Goal: Find specific page/section: Find specific page/section

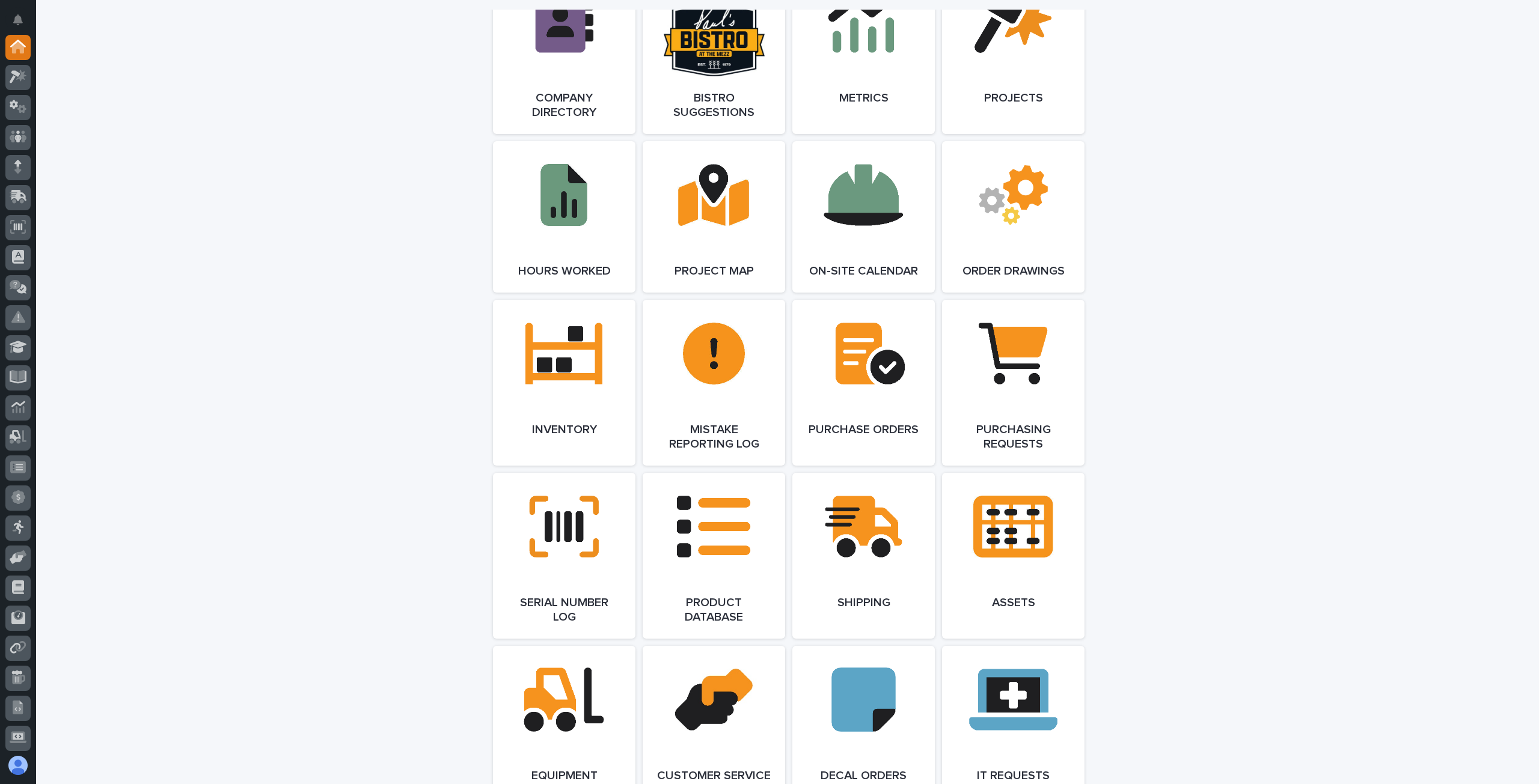
scroll to position [1129, 0]
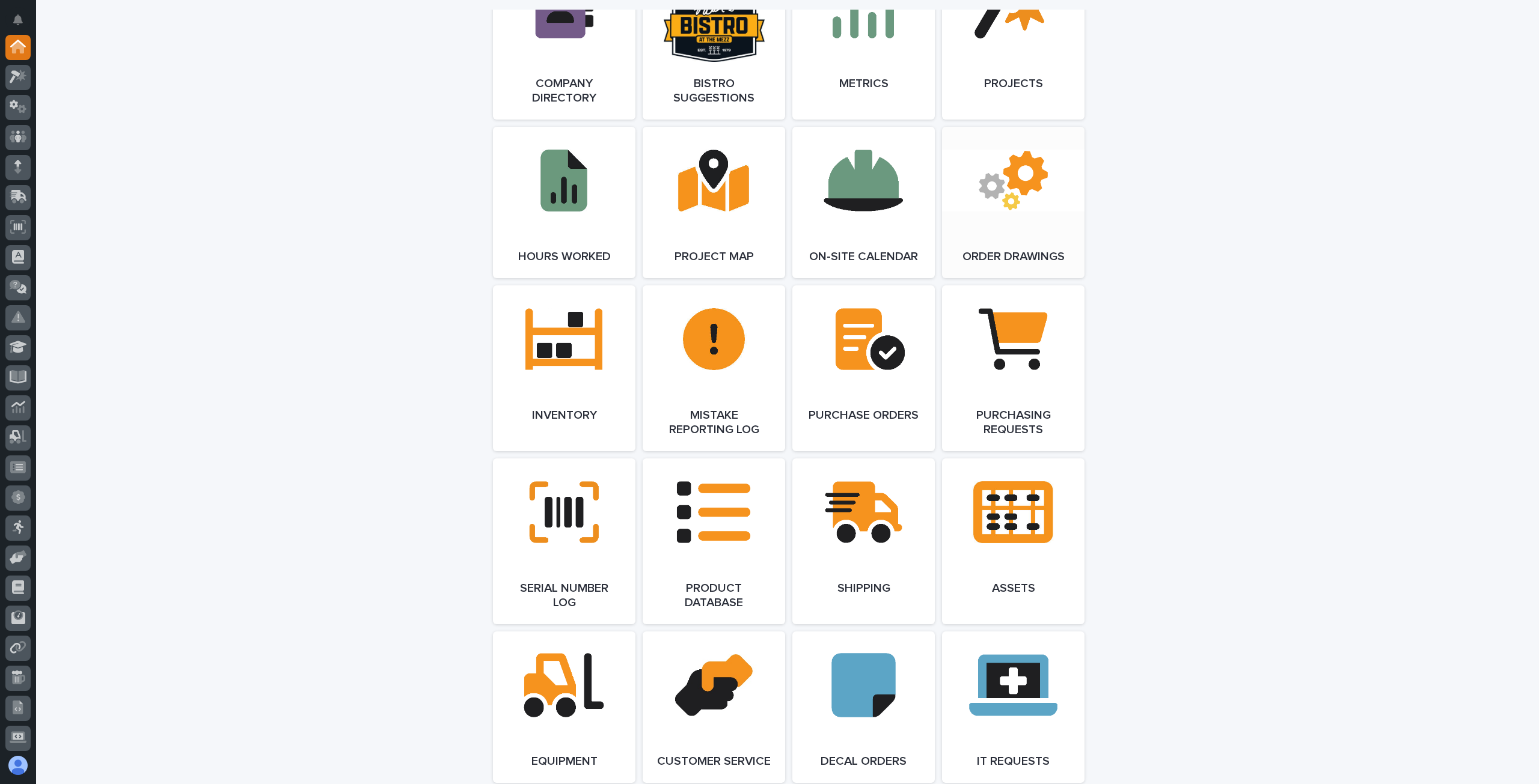
click at [1021, 231] on link "Open Link" at bounding box center [1013, 203] width 143 height 151
click at [1019, 236] on link "Open Link" at bounding box center [1013, 203] width 143 height 151
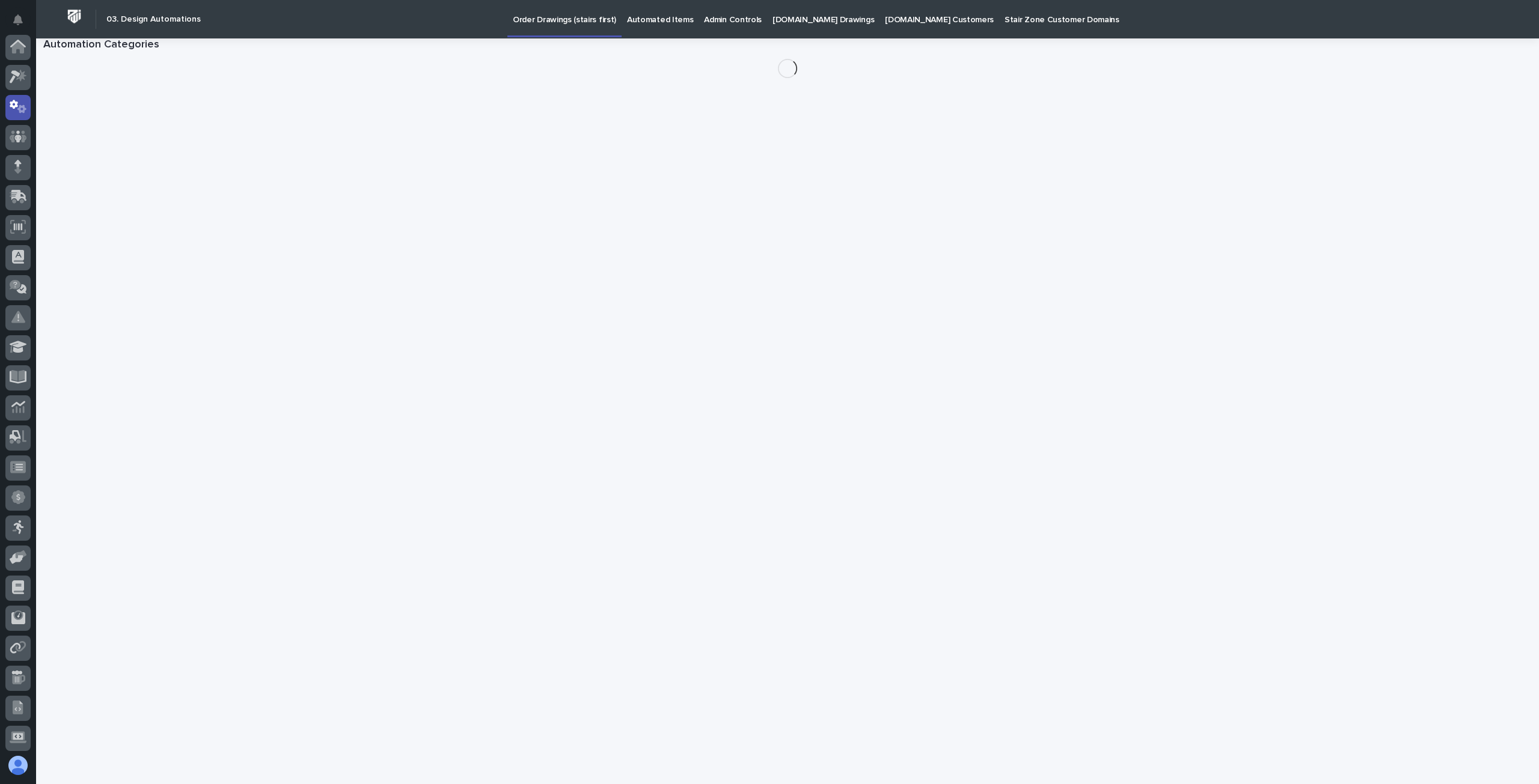
scroll to position [60, 0]
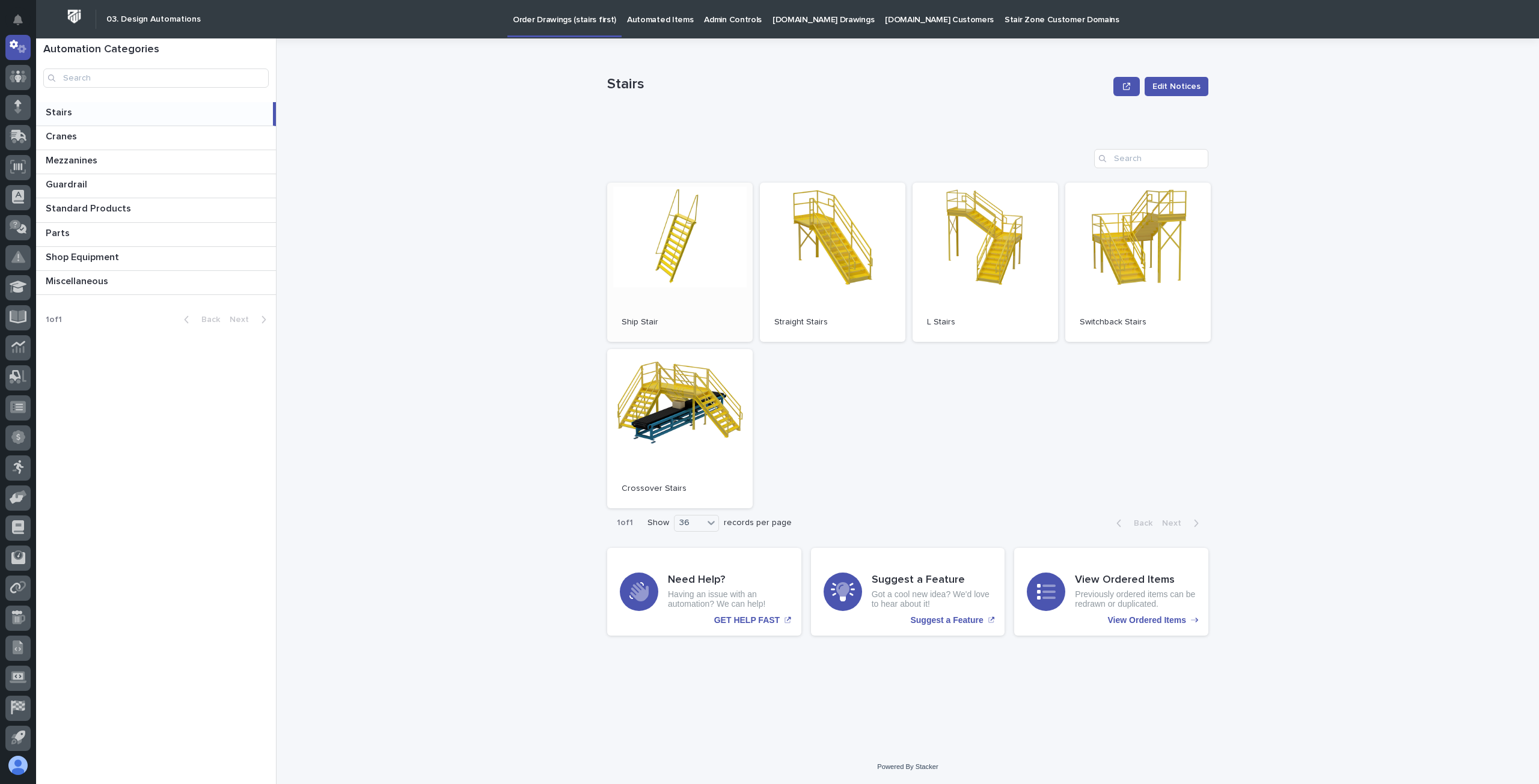
click at [712, 264] on link "Open" at bounding box center [680, 262] width 146 height 159
click at [879, 294] on link "Open" at bounding box center [832, 262] width 146 height 159
click at [992, 233] on link "Open" at bounding box center [985, 262] width 146 height 159
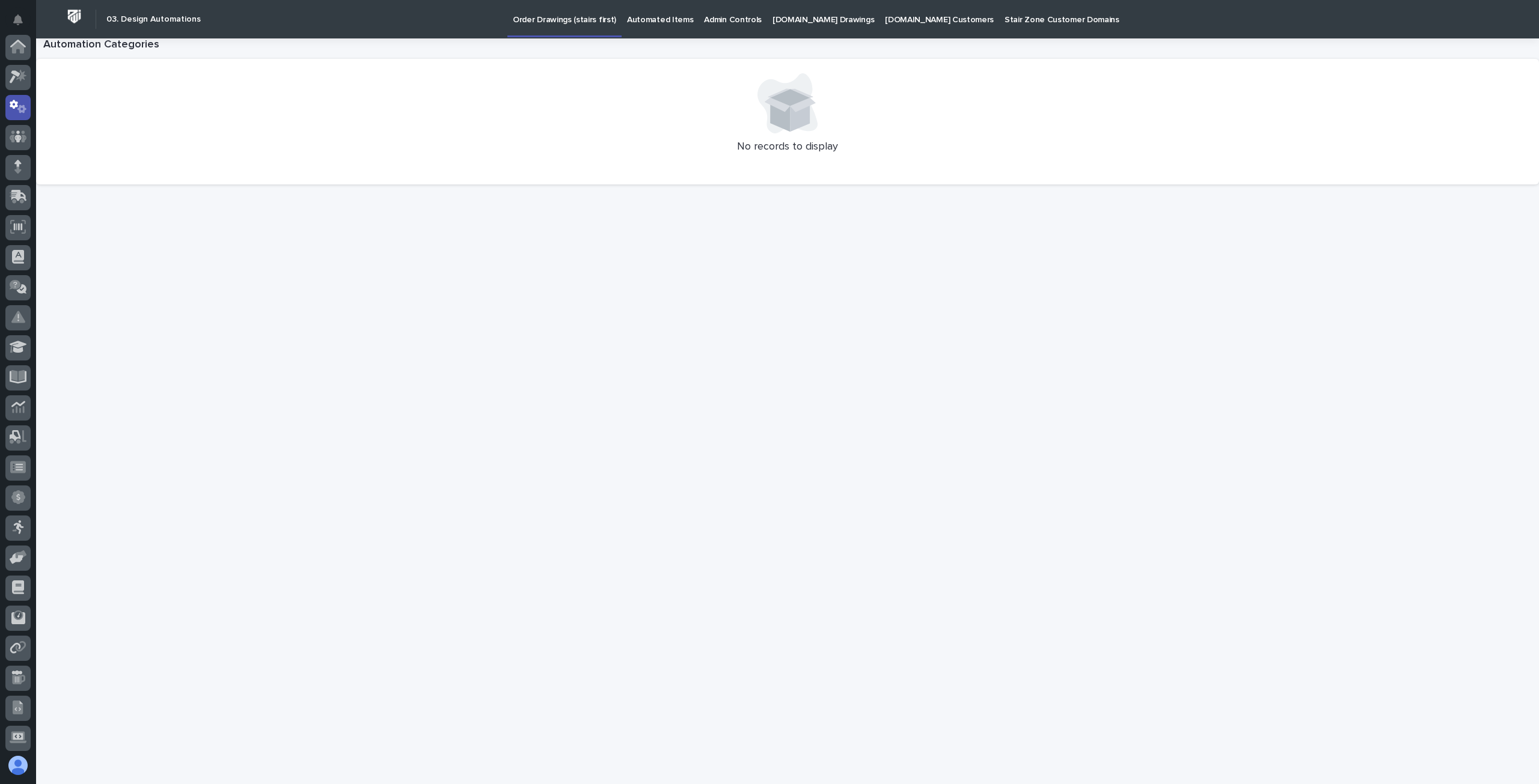
scroll to position [60, 0]
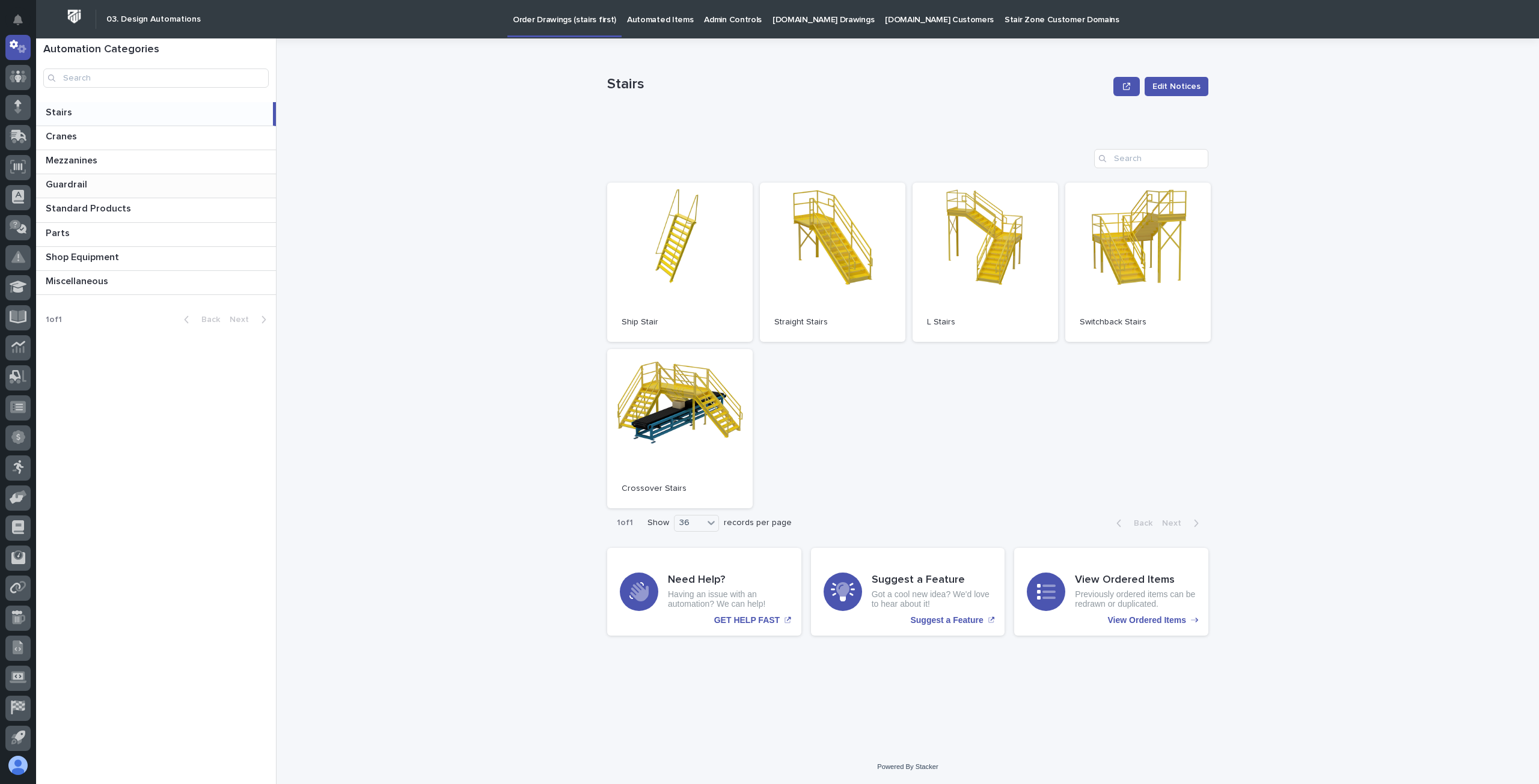
click at [66, 186] on p "Guardrail" at bounding box center [68, 184] width 44 height 14
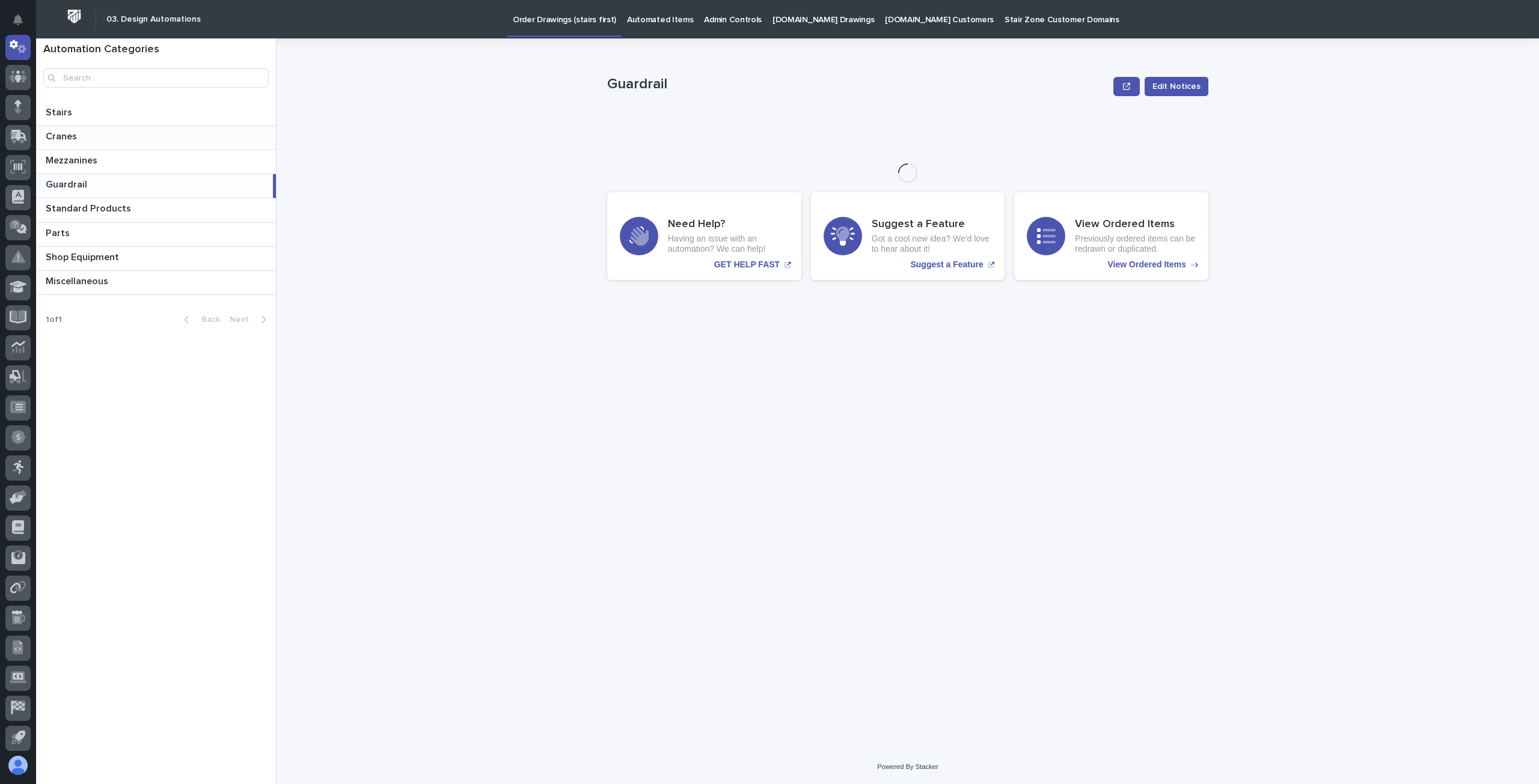
click at [63, 131] on p "Cranes" at bounding box center [63, 136] width 34 height 14
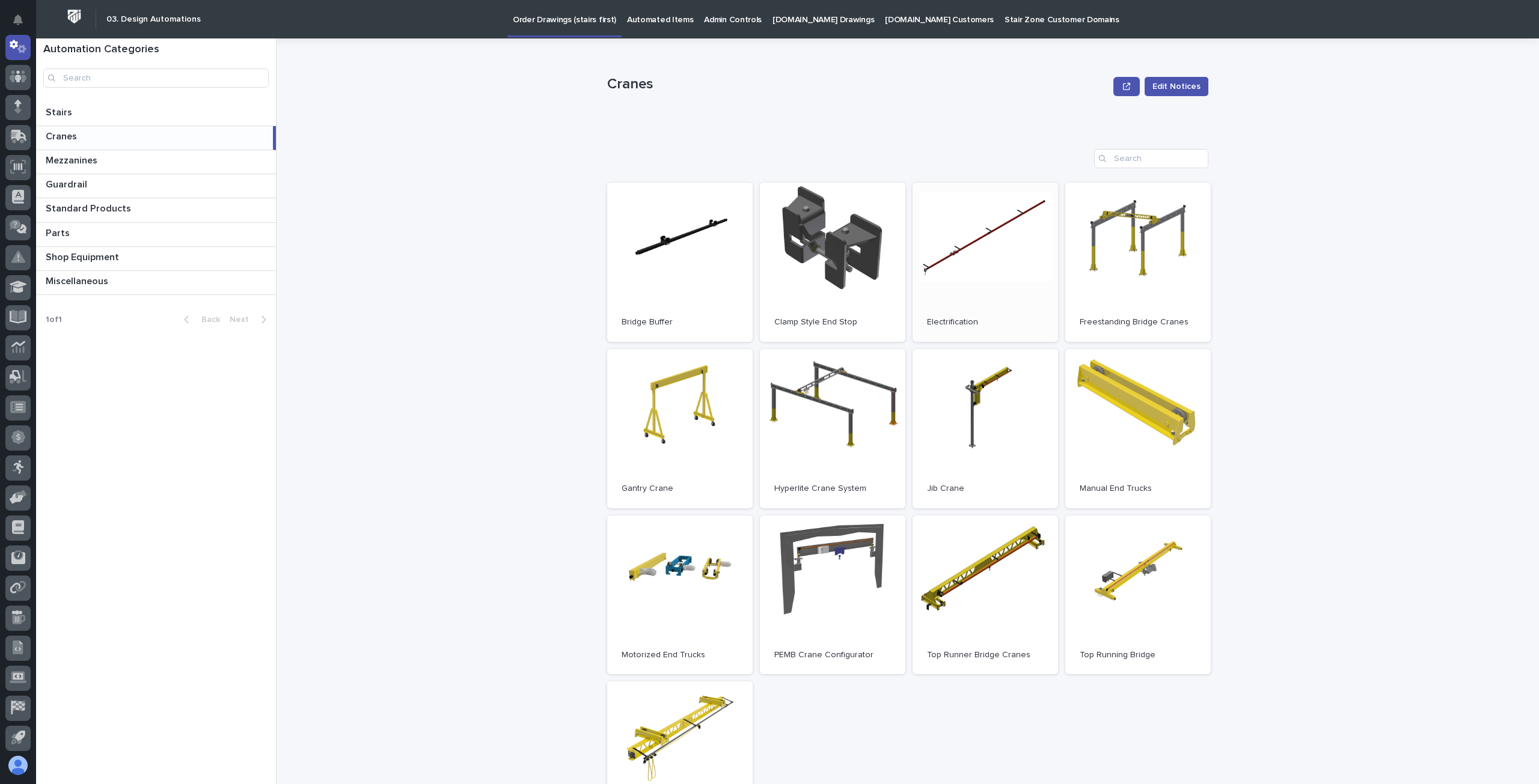
click at [947, 254] on link "Open" at bounding box center [985, 262] width 146 height 159
